Goal: Task Accomplishment & Management: Use online tool/utility

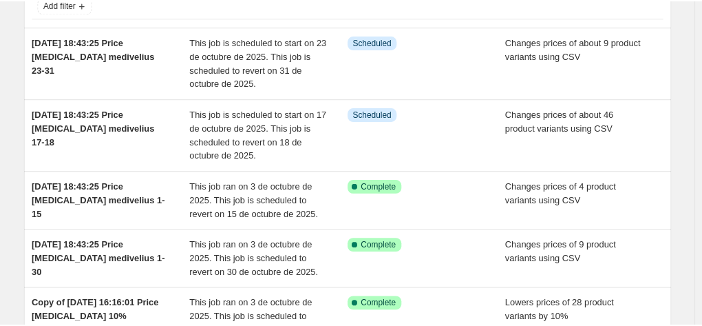
scroll to position [138, 0]
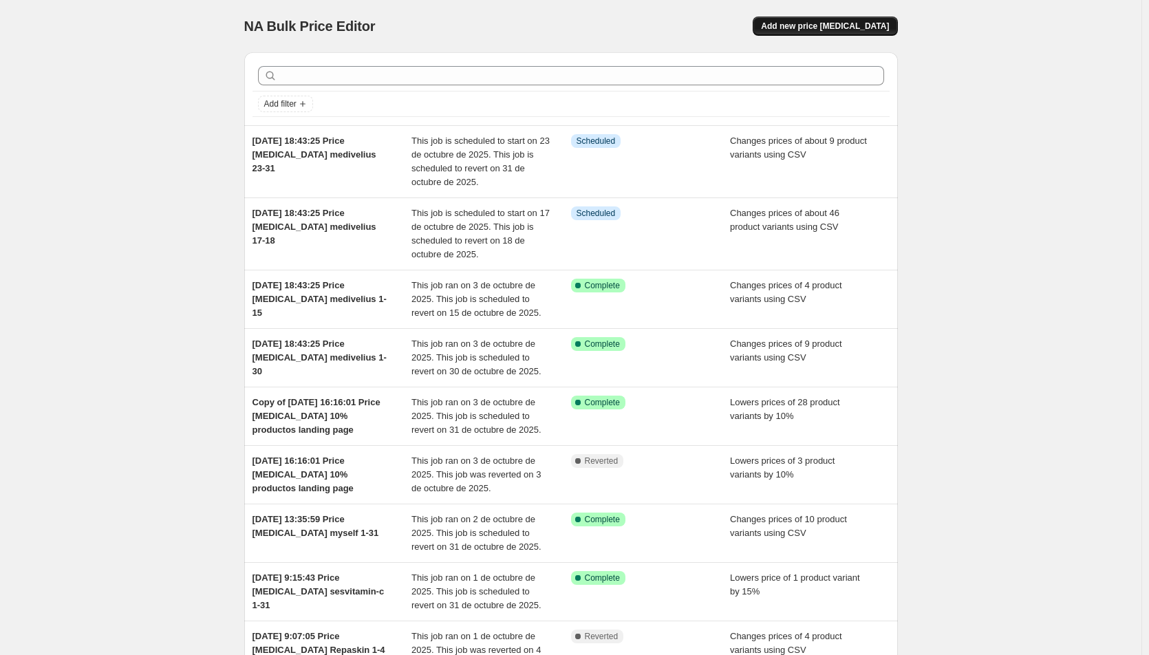
click at [829, 28] on span "Add new price [MEDICAL_DATA]" at bounding box center [825, 26] width 128 height 11
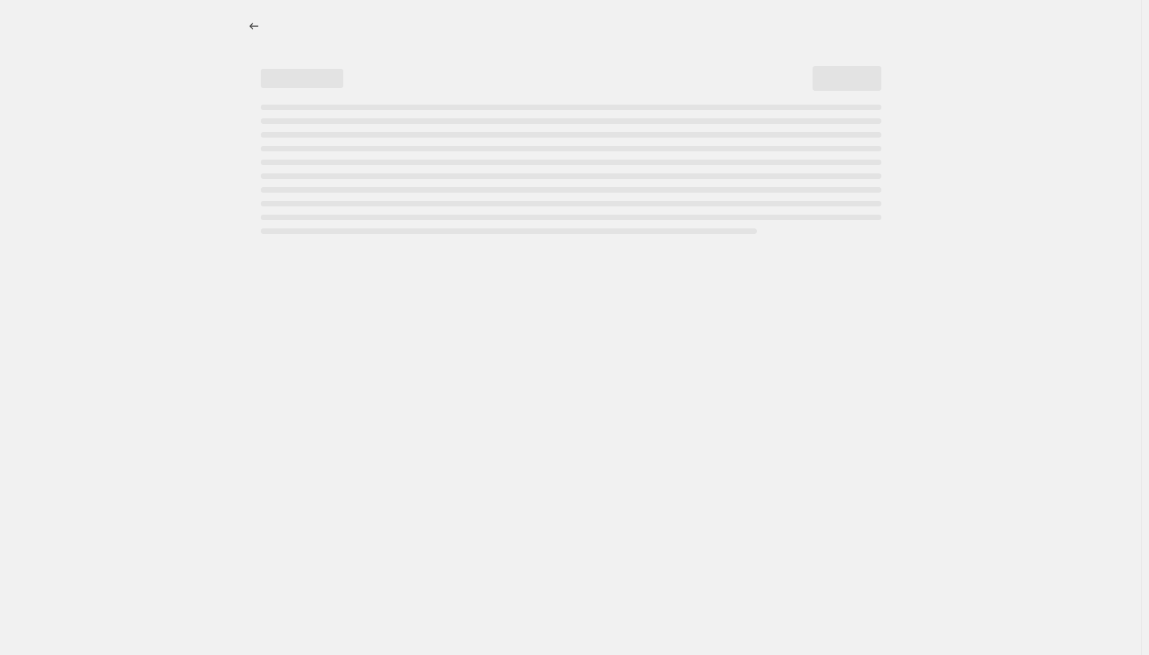
select select "percentage"
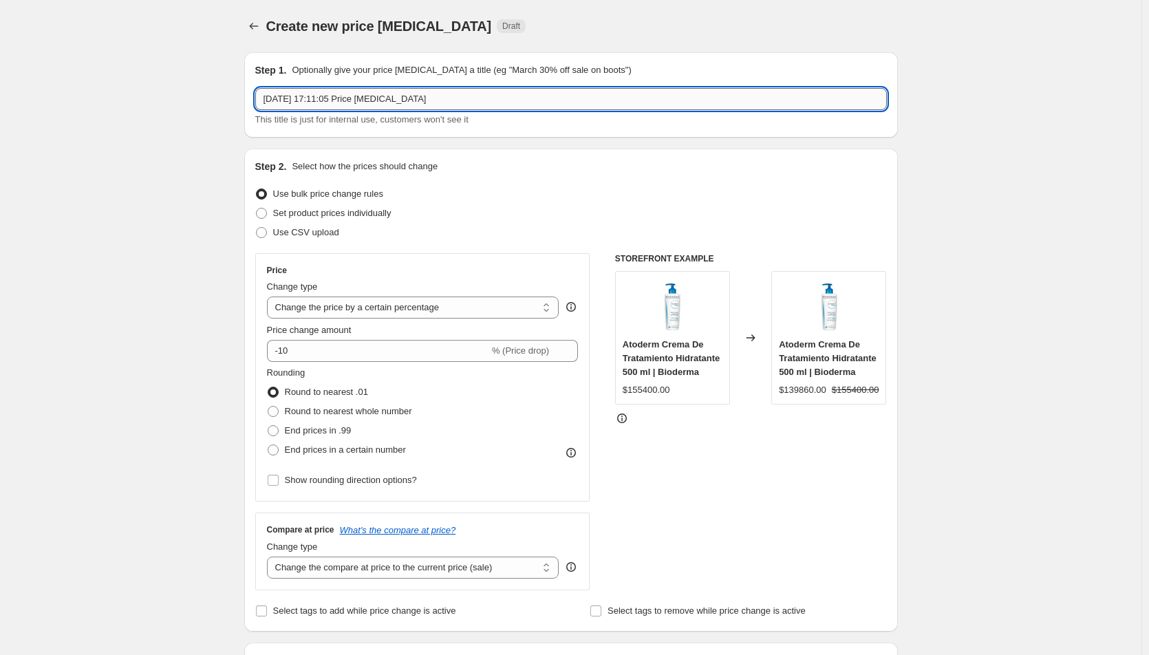
click at [463, 98] on input "[DATE] 17:11:05 Price [MEDICAL_DATA]" at bounding box center [571, 99] width 632 height 22
type input "[DATE] 17:11:05 Price [MEDICAL_DATA] eucerin 1-30 un solo producto (peticion [P…"
click at [569, 182] on div "Step 2. Select how the prices should change Use bulk price change rules Set pro…" at bounding box center [571, 390] width 632 height 461
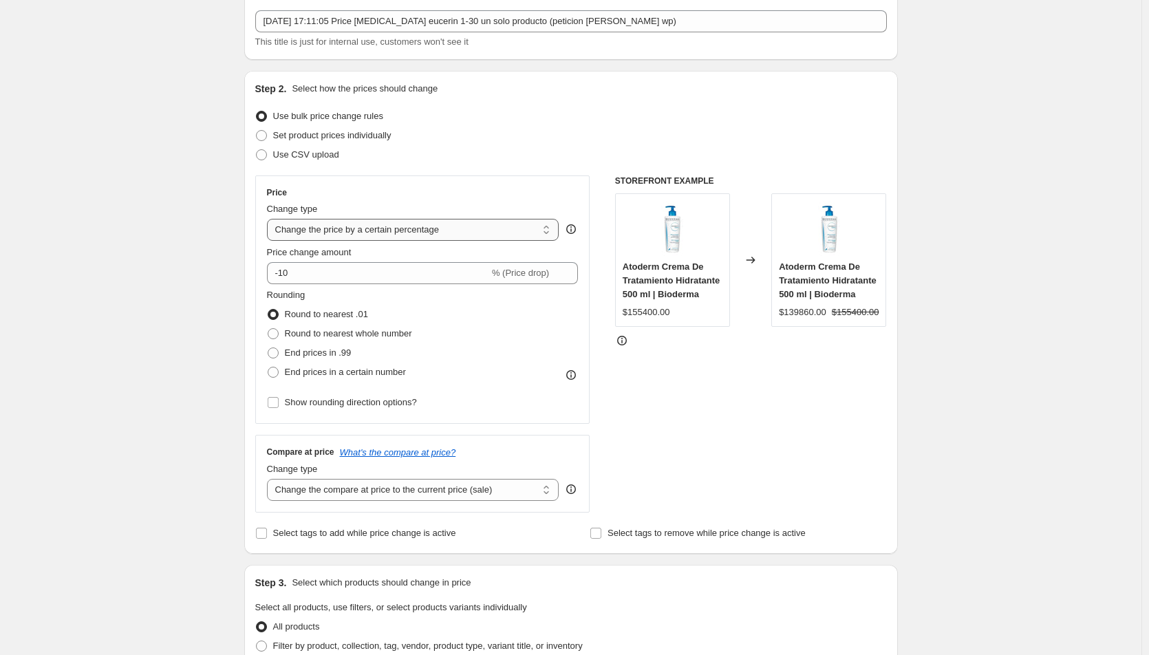
scroll to position [138, 0]
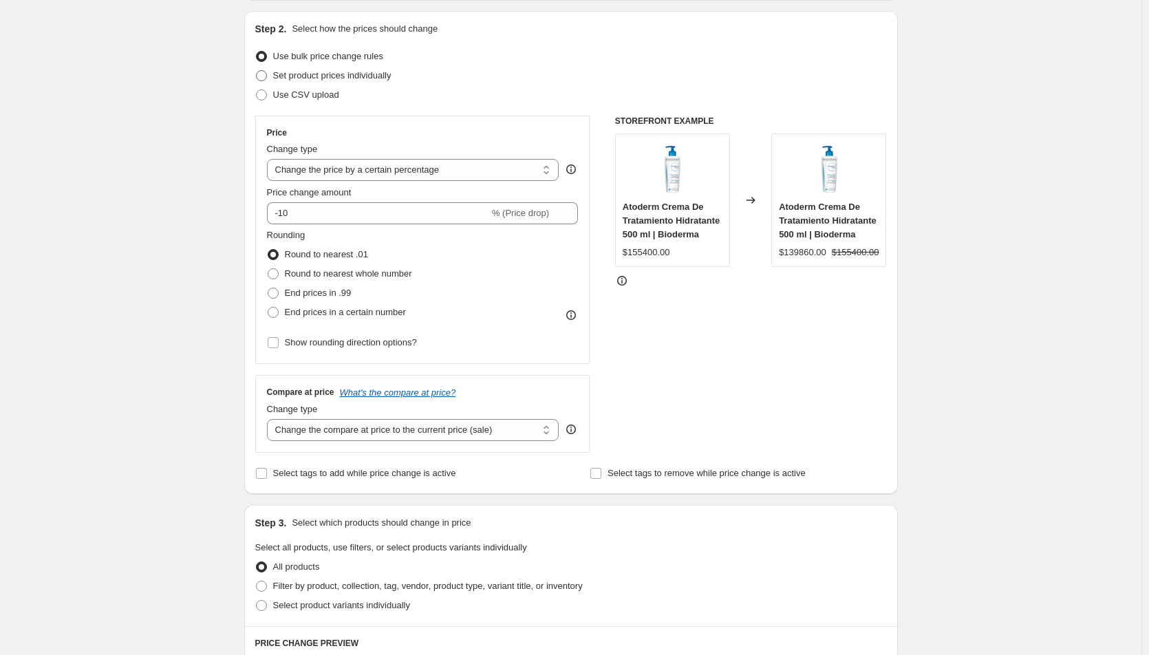
click at [268, 75] on span at bounding box center [261, 76] width 12 height 12
click at [257, 71] on input "Set product prices individually" at bounding box center [256, 70] width 1 height 1
radio input "true"
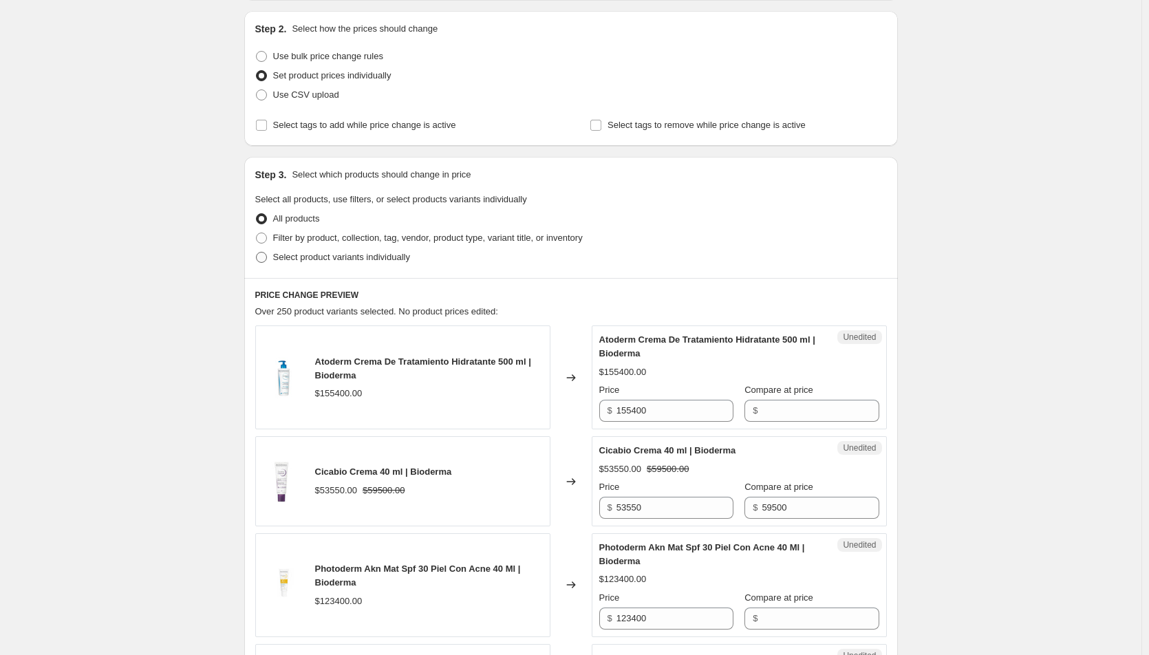
click at [286, 261] on span "Select product variants individually" at bounding box center [341, 257] width 137 height 10
click at [257, 253] on input "Select product variants individually" at bounding box center [256, 252] width 1 height 1
radio input "true"
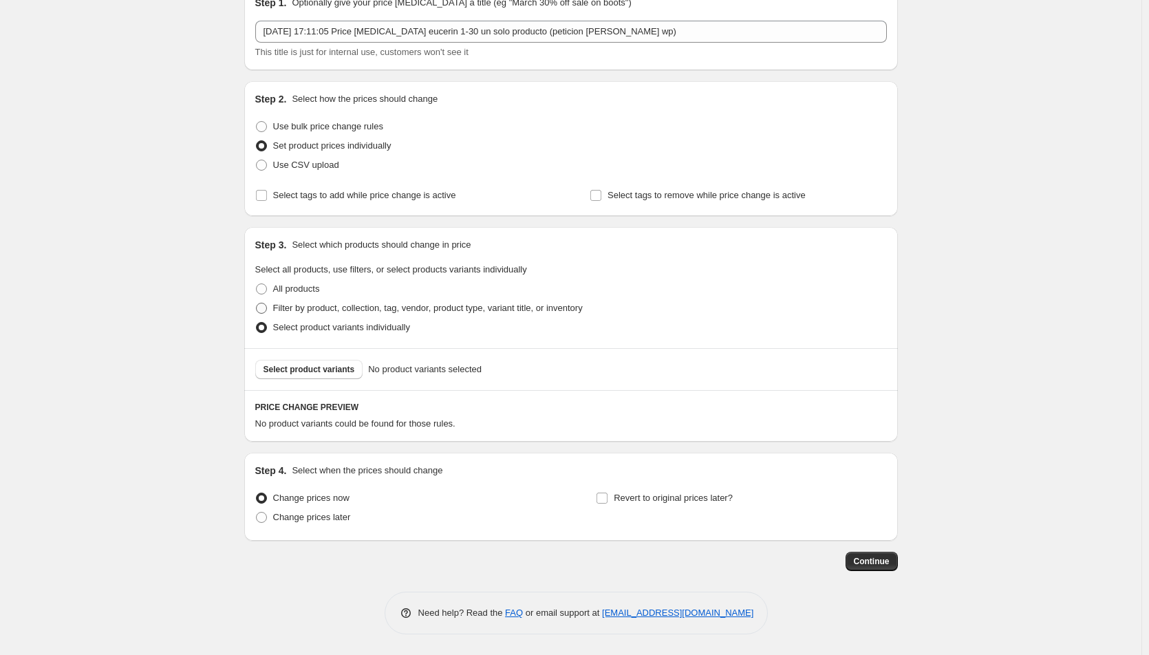
scroll to position [67, 0]
click at [342, 363] on button "Select product variants" at bounding box center [309, 369] width 108 height 19
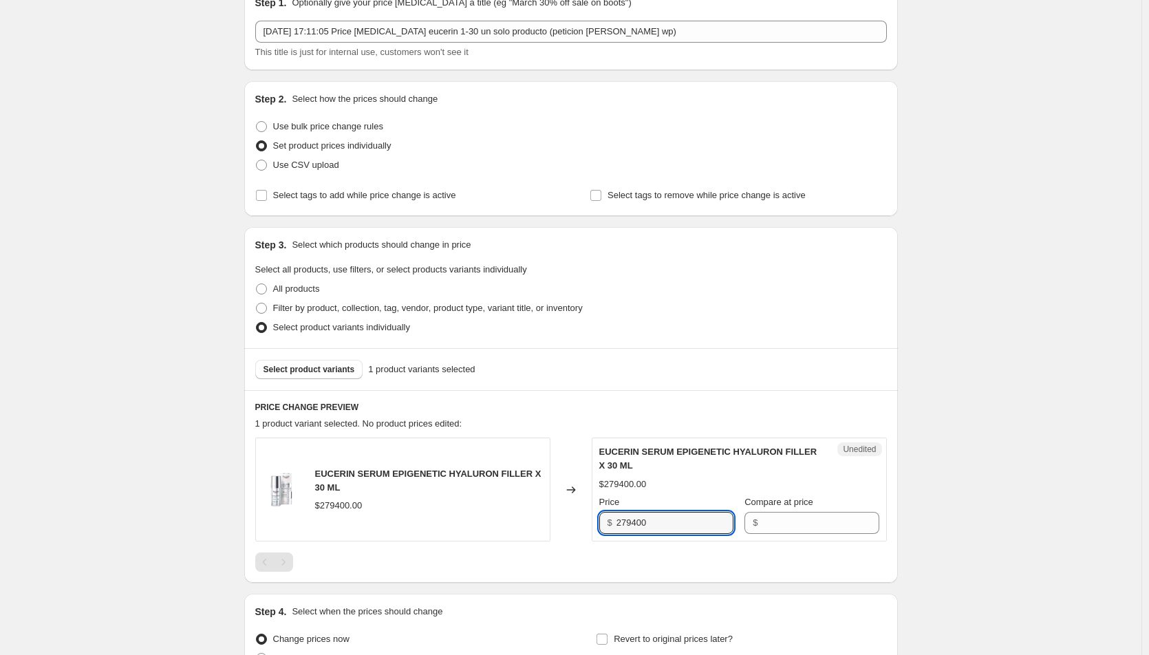
drag, startPoint x: 691, startPoint y: 522, endPoint x: 426, endPoint y: 546, distance: 266.1
click at [429, 547] on div "EUCERIN SERUM EPIGENETIC HYALURON FILLER X 30 ML $279400.00 Changed to Unedited…" at bounding box center [571, 505] width 632 height 134
click at [894, 559] on div "PRICE CHANGE PREVIEW 1 product variant selected. No product prices edited: EUCE…" at bounding box center [571, 486] width 654 height 193
type input "279400"
click at [767, 522] on input "Compare at price" at bounding box center [820, 523] width 117 height 22
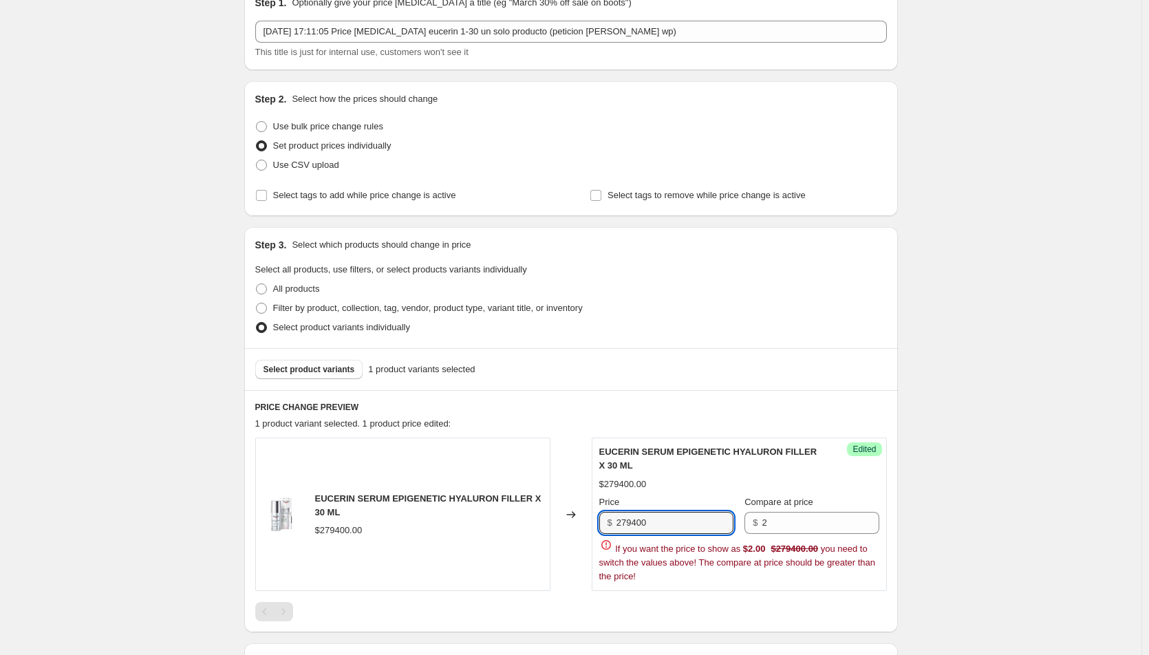
drag, startPoint x: 659, startPoint y: 522, endPoint x: 595, endPoint y: 519, distance: 63.4
click at [595, 519] on div "Success Edited [PERSON_NAME] SERUM EPIGENETIC HYALURON FILLER X 30 ML $279400.0…" at bounding box center [739, 514] width 295 height 153
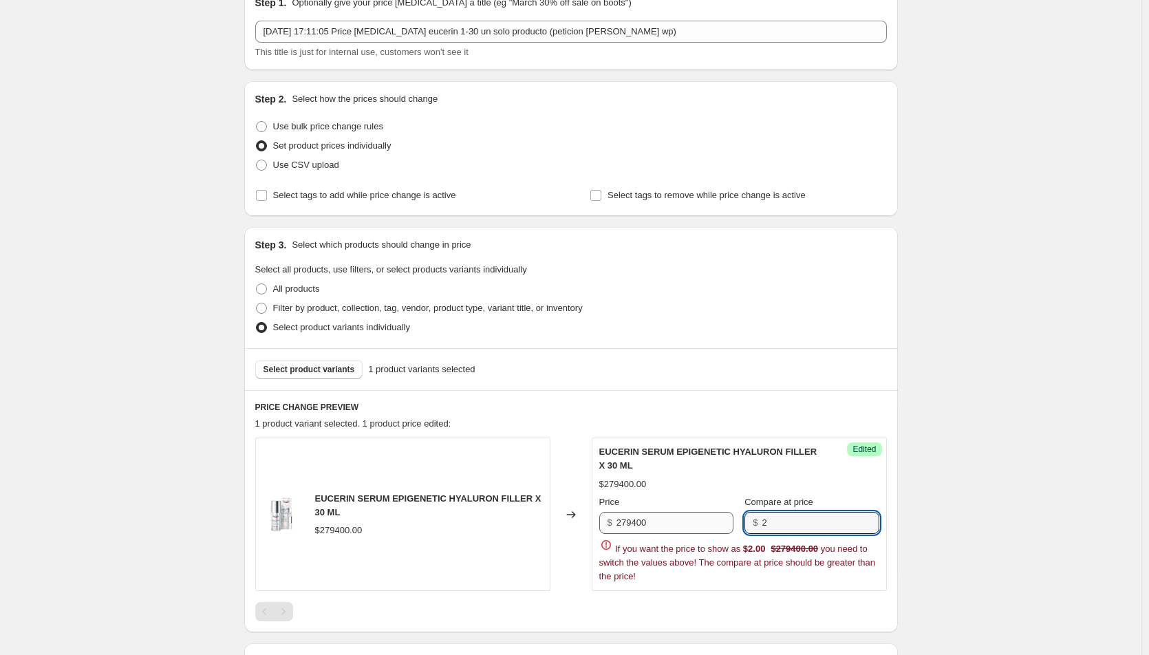
drag, startPoint x: 826, startPoint y: 517, endPoint x: 714, endPoint y: 517, distance: 112.2
click at [714, 517] on div "Price $ 279400 Compare at price $ 2" at bounding box center [739, 515] width 280 height 39
paste input "79400"
type input "279400"
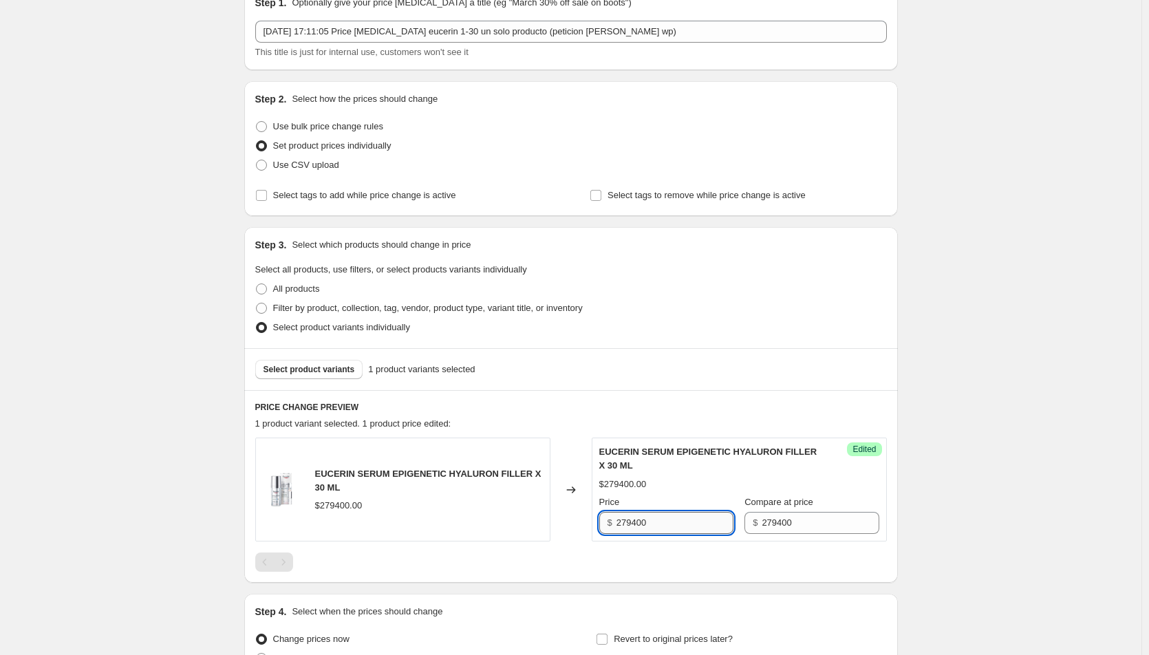
click at [662, 525] on input "279400" at bounding box center [675, 523] width 117 height 22
drag, startPoint x: 676, startPoint y: 518, endPoint x: 568, endPoint y: 524, distance: 108.2
click at [570, 524] on div "EUCERIN SERUM EPIGENETIC HYALURON FILLER X 30 ML $279400.00 Changed to Success …" at bounding box center [571, 490] width 632 height 104
type input "224000"
click at [720, 553] on div at bounding box center [571, 562] width 632 height 19
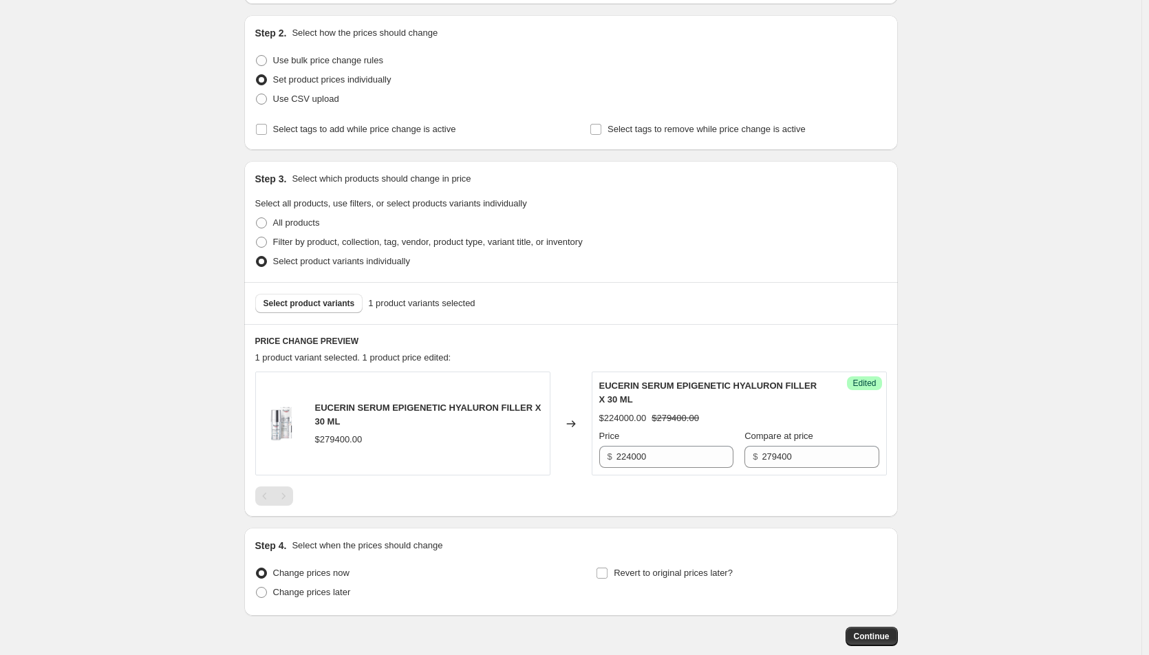
scroll to position [209, 0]
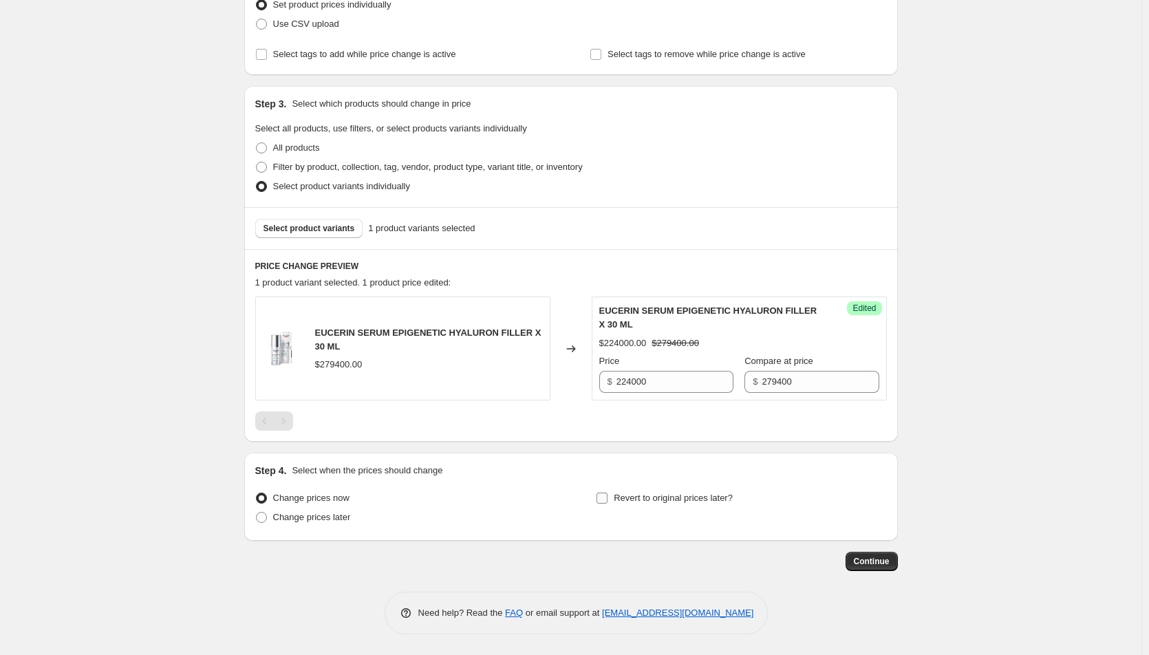
click at [619, 496] on span "Revert to original prices later?" at bounding box center [673, 498] width 119 height 10
click at [608, 496] on input "Revert to original prices later?" at bounding box center [602, 498] width 11 height 11
checkbox input "true"
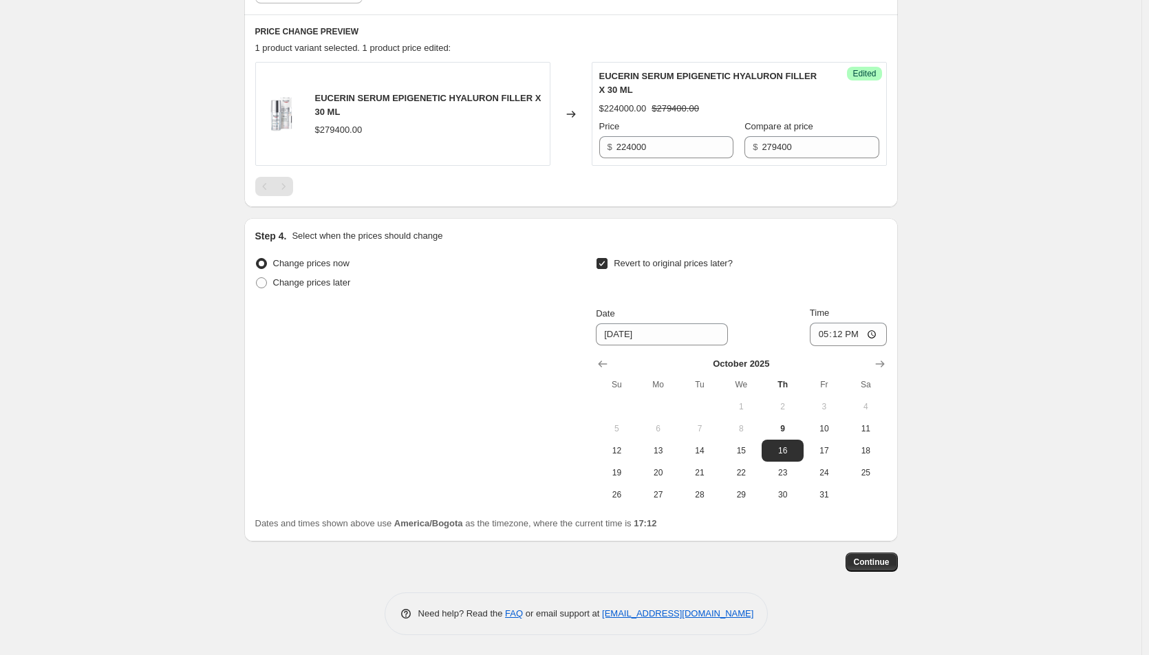
scroll to position [444, 0]
click at [790, 498] on span "30" at bounding box center [782, 494] width 30 height 11
type input "[DATE]"
click at [825, 332] on input "17:12" at bounding box center [848, 333] width 77 height 23
type input "23:55"
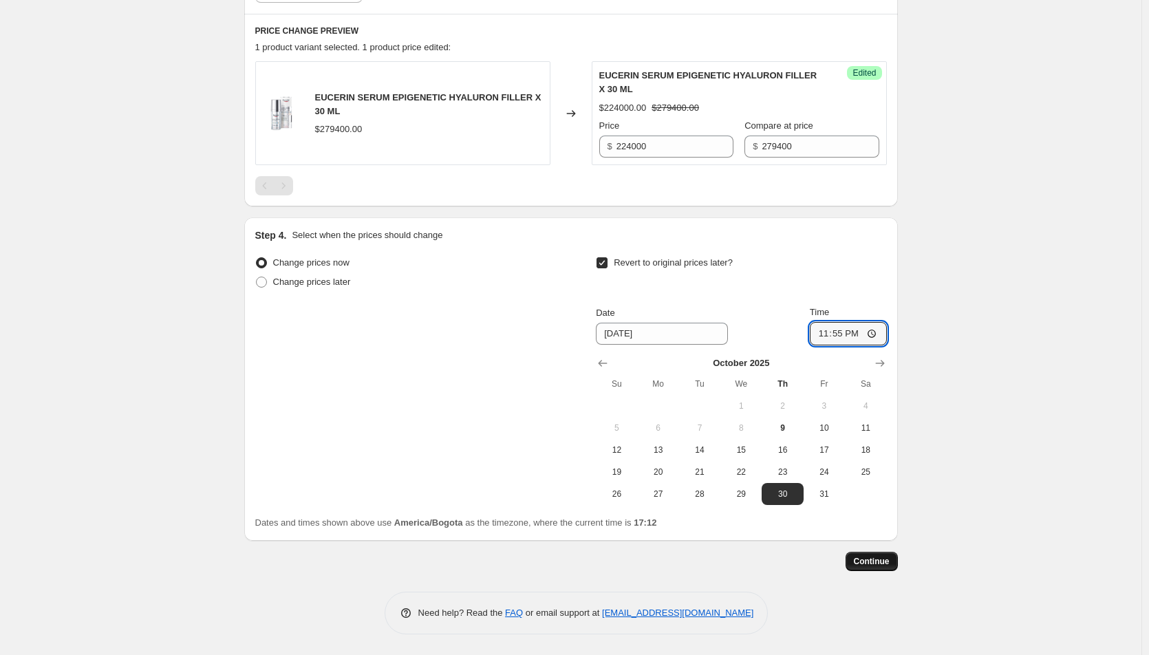
click at [885, 562] on span "Continue" at bounding box center [872, 561] width 36 height 11
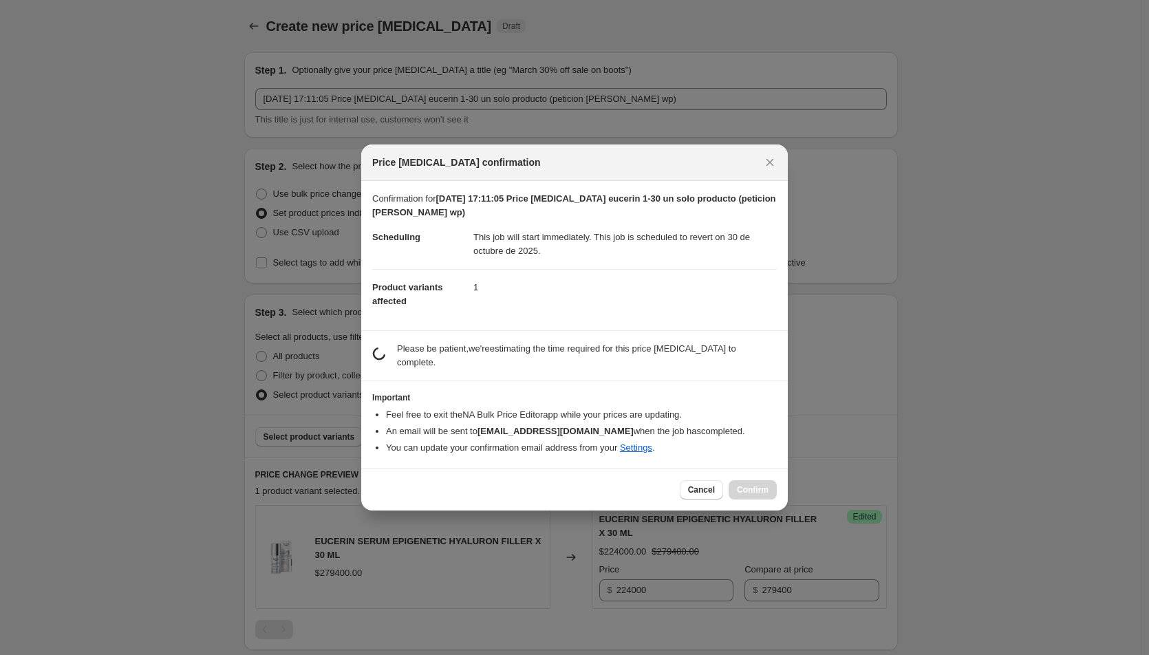
scroll to position [0, 0]
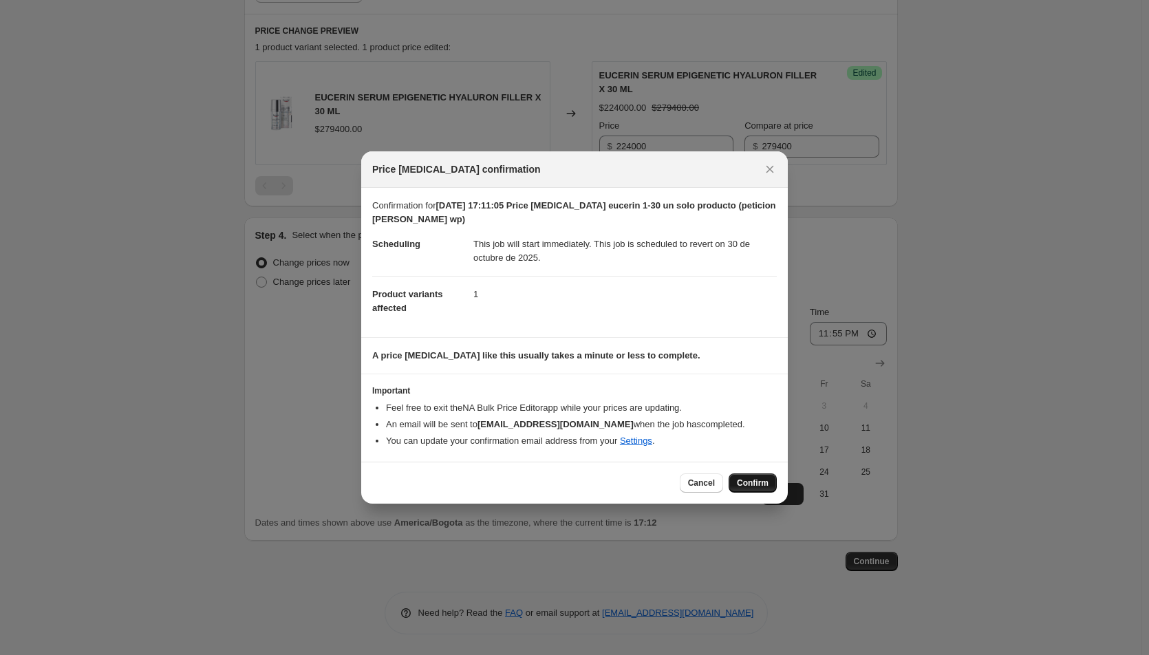
click at [757, 481] on span "Confirm" at bounding box center [753, 483] width 32 height 11
